Goal: Information Seeking & Learning: Find specific fact

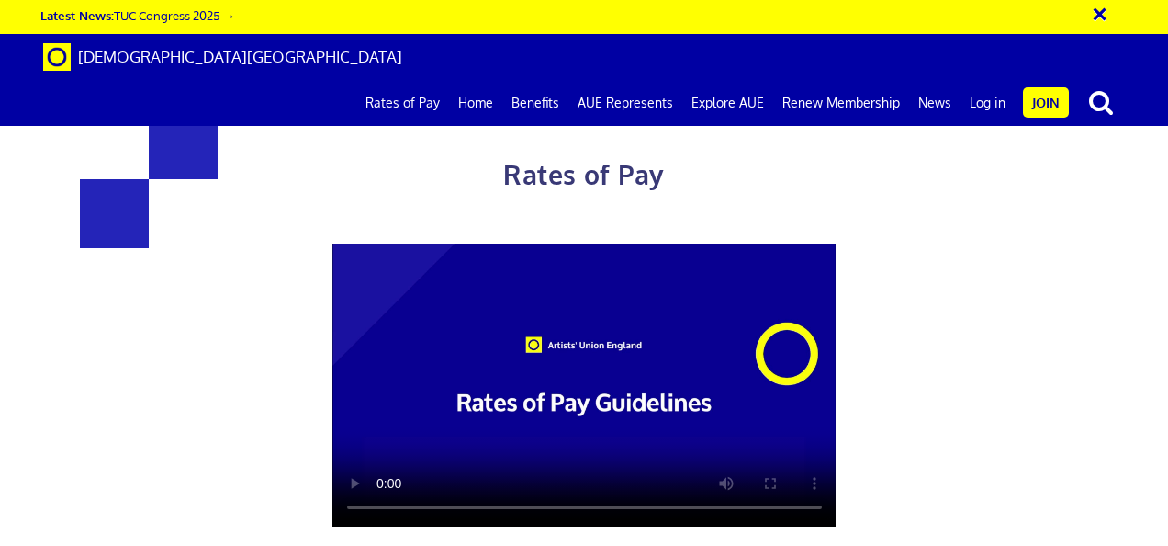
scroll to position [0, 4]
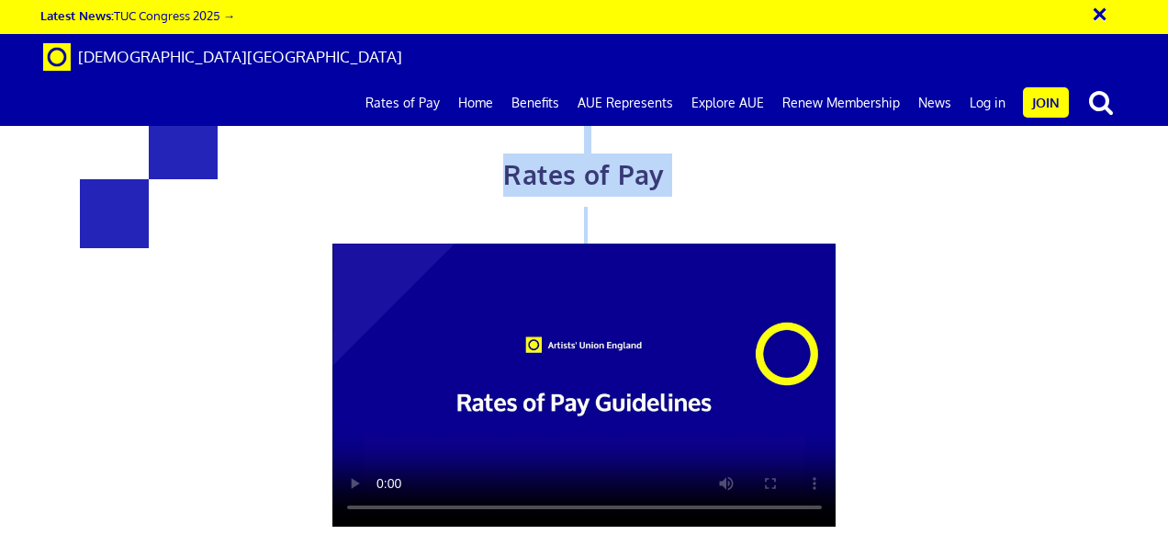
scroll to position [13, 0]
drag, startPoint x: 1157, startPoint y: 535, endPoint x: 871, endPoint y: 503, distance: 288.3
click at [871, 503] on div "Rates of Pay This page is designed to help artists and their employers to deter…" at bounding box center [584, 454] width 1196 height 873
click at [1155, 492] on div "Rates of Pay This page is designed to help artists and their employers to deter…" at bounding box center [584, 454] width 1196 height 873
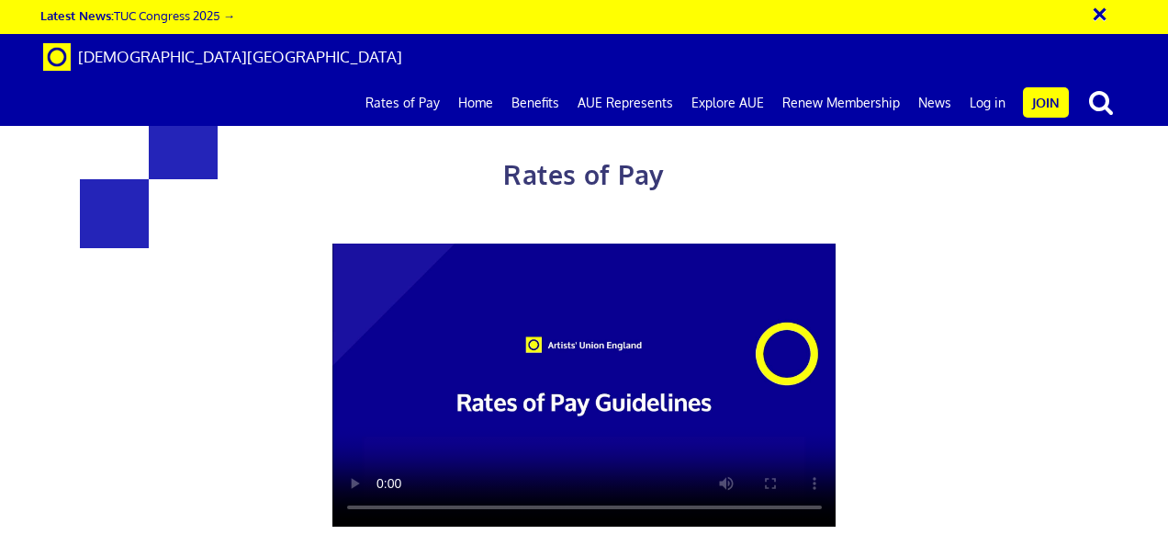
scroll to position [821, 0]
